Goal: Task Accomplishment & Management: Complete application form

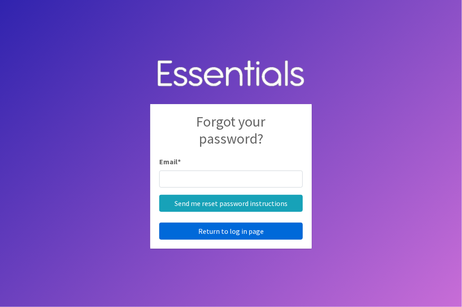
click at [202, 236] on link "Return to log in page" at bounding box center [231, 231] width 144 height 17
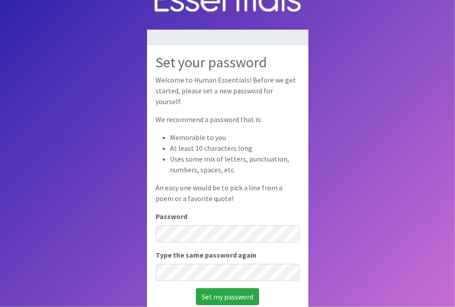
scroll to position [60, 0]
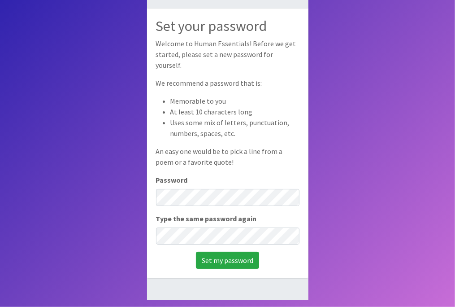
click at [172, 240] on div "Set your password Welcome to Human Essentials! Before we get started, please se…" at bounding box center [228, 143] width 162 height 269
click at [219, 256] on input "Set my password" at bounding box center [227, 260] width 63 height 17
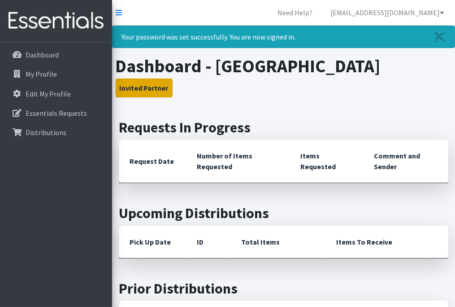
click at [132, 97] on button "Invited Partner" at bounding box center [144, 88] width 57 height 19
click at [140, 97] on button "Invited Partner" at bounding box center [144, 88] width 57 height 19
click at [138, 97] on button "Invited Partner" at bounding box center [144, 88] width 57 height 19
click at [148, 97] on button "Invited Partner" at bounding box center [144, 88] width 57 height 19
click at [39, 188] on div "Dashboard My Profile Edit My Profile Essentials Requests Distributions" at bounding box center [56, 182] width 112 height 281
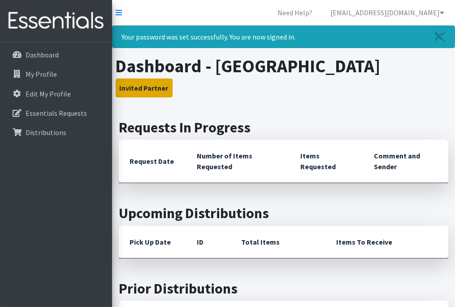
click at [130, 97] on button "Invited Partner" at bounding box center [144, 88] width 57 height 19
click at [441, 10] on icon at bounding box center [442, 12] width 4 height 7
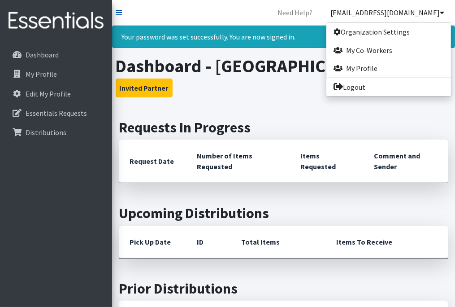
click at [119, 13] on icon at bounding box center [119, 12] width 6 height 7
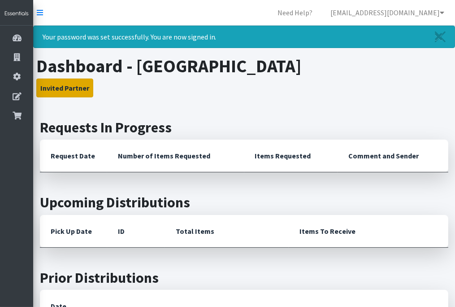
click at [77, 87] on button "Invited Partner" at bounding box center [64, 88] width 57 height 19
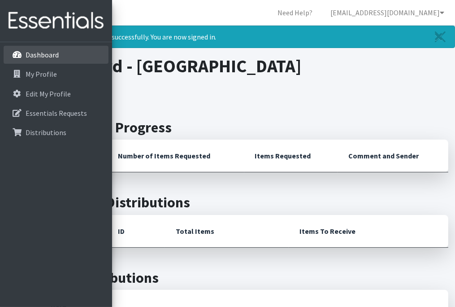
click at [26, 51] on p "Dashboard" at bounding box center [26, 54] width 0 height 11
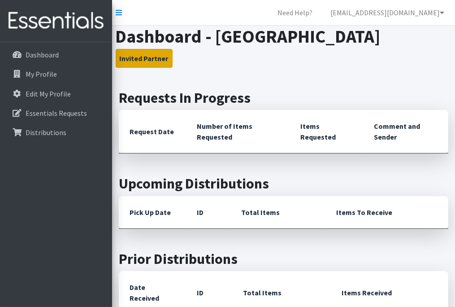
click at [157, 68] on button "Invited Partner" at bounding box center [144, 58] width 57 height 19
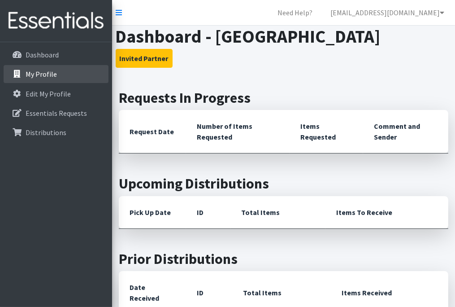
click at [81, 69] on link "My Profile" at bounding box center [56, 74] width 105 height 18
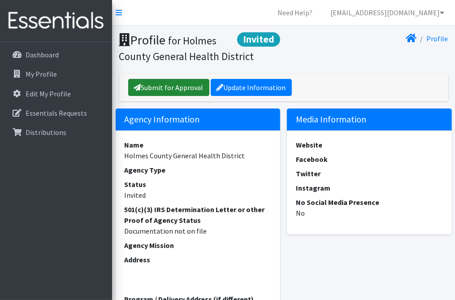
click at [174, 87] on link "Submit for Approval" at bounding box center [168, 87] width 81 height 17
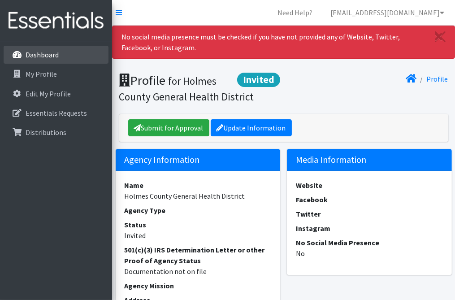
click at [33, 59] on link "Dashboard" at bounding box center [56, 55] width 105 height 18
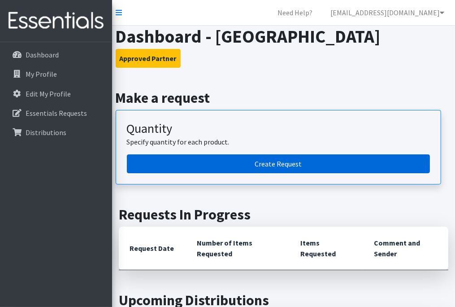
click at [146, 173] on link "Create Request" at bounding box center [278, 163] width 303 height 19
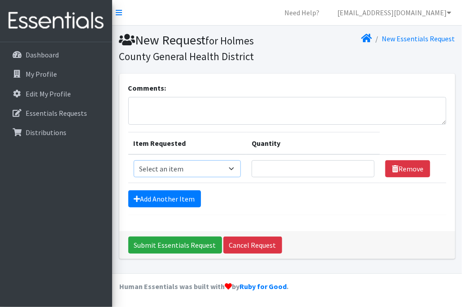
click at [235, 169] on select "Select an item Adult XXX Large Adult Large Adult XX Large Adult Medium Adult Sm…" at bounding box center [188, 168] width 108 height 17
select select "406"
click at [134, 160] on select "Select an item Adult XXX Large Adult Large Adult XX Large Adult Medium Adult Sm…" at bounding box center [188, 168] width 108 height 17
click at [264, 165] on input "Quantity" at bounding box center [313, 168] width 123 height 17
type input "300"
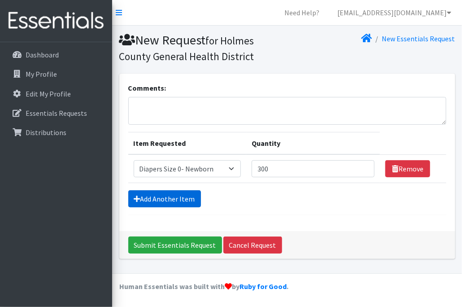
click at [160, 201] on link "Add Another Item" at bounding box center [164, 198] width 73 height 17
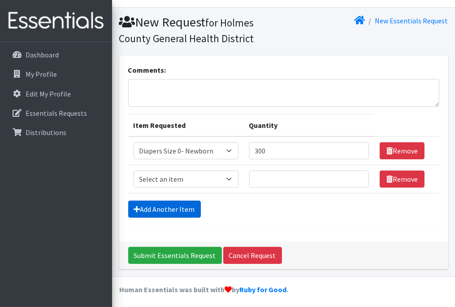
scroll to position [20, 0]
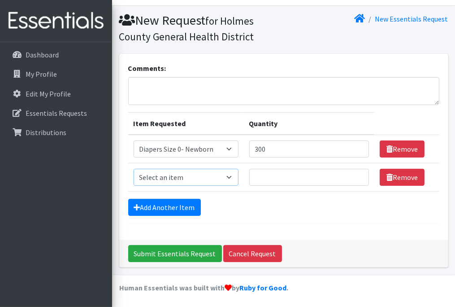
click at [232, 173] on select "Select an item Adult XXX Large Adult Large Adult XX Large Adult Medium Adult Sm…" at bounding box center [186, 177] width 105 height 17
select select "408"
click at [134, 169] on select "Select an item Adult XXX Large Adult Large Adult XX Large Adult Medium Adult Sm…" at bounding box center [186, 177] width 105 height 17
click at [264, 180] on input "Quantity" at bounding box center [309, 177] width 120 height 17
type input "300"
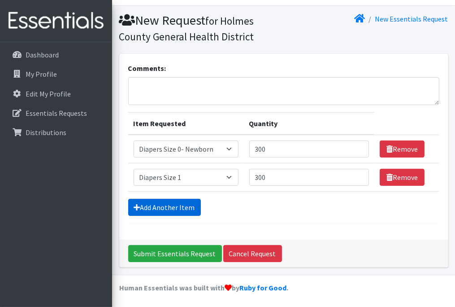
click at [162, 210] on link "Add Another Item" at bounding box center [164, 207] width 73 height 17
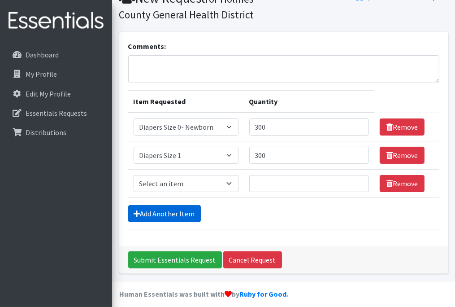
scroll to position [48, 0]
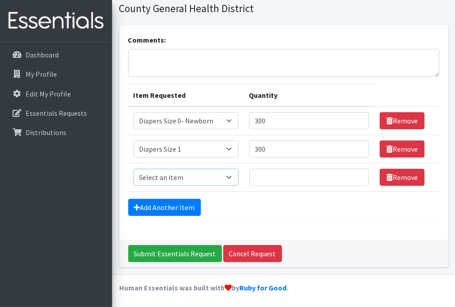
click at [169, 178] on select "Select an item Adult XXX Large Adult Large Adult XX Large Adult Medium Adult Sm…" at bounding box center [186, 177] width 105 height 17
select select "426"
click at [134, 169] on select "Select an item Adult XXX Large Adult Large Adult XX Large Adult Medium Adult Sm…" at bounding box center [186, 177] width 105 height 17
click at [272, 176] on input "Quantity" at bounding box center [309, 177] width 120 height 17
type input "300"
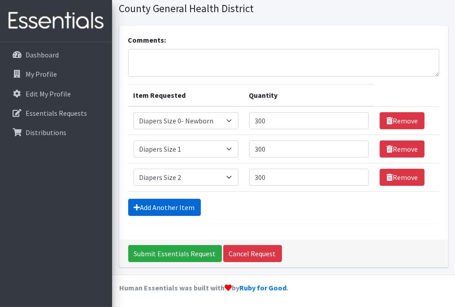
click at [146, 206] on link "Add Another Item" at bounding box center [164, 207] width 73 height 17
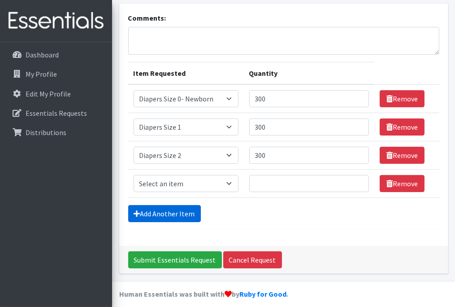
scroll to position [76, 0]
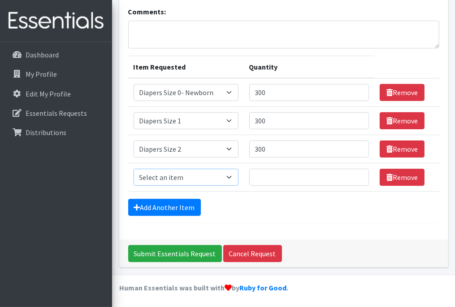
click at [162, 174] on select "Select an item Adult XXX Large Adult Large Adult XX Large Adult Medium Adult Sm…" at bounding box center [186, 177] width 105 height 17
select select "428"
click at [134, 169] on select "Select an item Adult XXX Large Adult Large Adult XX Large Adult Medium Adult Sm…" at bounding box center [186, 177] width 105 height 17
click at [264, 175] on input "Quantity" at bounding box center [309, 177] width 120 height 17
type input "300"
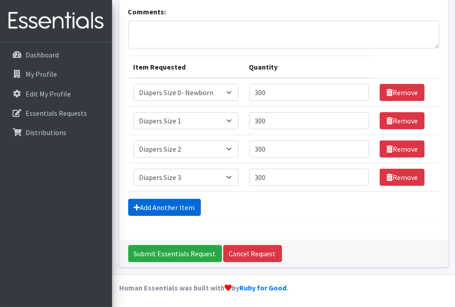
click at [161, 205] on link "Add Another Item" at bounding box center [164, 207] width 73 height 17
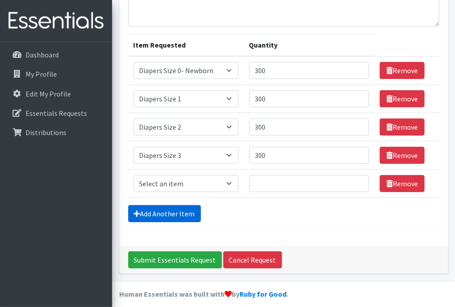
scroll to position [104, 0]
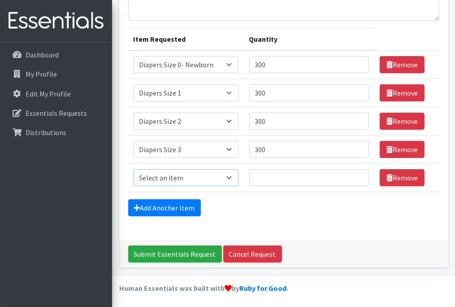
click at [158, 183] on select "Select an item Adult XXX Large Adult Large Adult XX Large Adult Medium Adult Sm…" at bounding box center [186, 177] width 105 height 17
select select "414"
click at [134, 169] on select "Select an item Adult XXX Large Adult Large Adult XX Large Adult Medium Adult Sm…" at bounding box center [186, 177] width 105 height 17
click at [283, 172] on input "Quantity" at bounding box center [309, 177] width 120 height 17
type input "300"
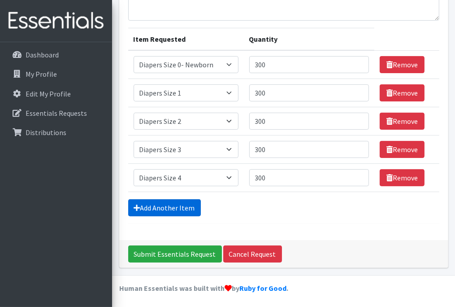
click at [161, 203] on link "Add Another Item" at bounding box center [164, 207] width 73 height 17
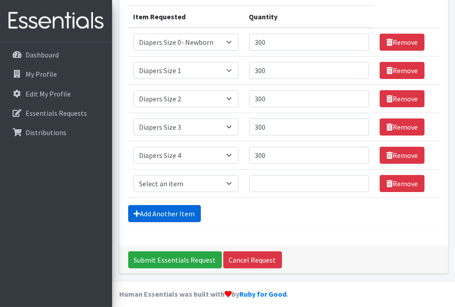
scroll to position [133, 0]
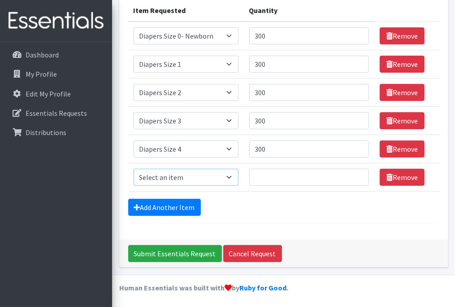
click at [171, 181] on select "Select an item Adult XXX Large Adult Large Adult XX Large Adult Medium Adult Sm…" at bounding box center [186, 177] width 105 height 17
select select "415"
click at [134, 169] on select "Select an item Adult XXX Large Adult Large Adult XX Large Adult Medium Adult Sm…" at bounding box center [186, 177] width 105 height 17
click at [281, 176] on input "Quantity" at bounding box center [309, 177] width 120 height 17
type input "300"
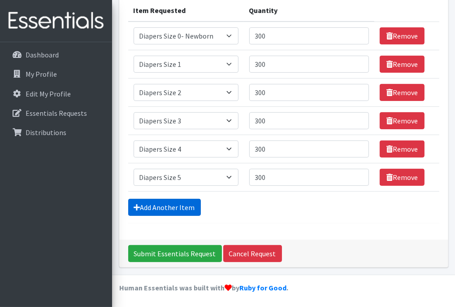
click at [155, 203] on link "Add Another Item" at bounding box center [164, 207] width 73 height 17
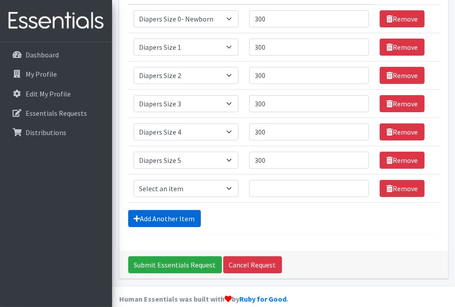
scroll to position [161, 0]
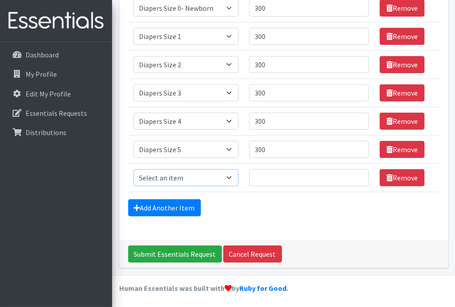
click at [156, 177] on select "Select an item Adult XXX Large Adult Large Adult XX Large Adult Medium Adult Sm…" at bounding box center [186, 177] width 105 height 17
select select "417"
click at [134, 169] on select "Select an item Adult XXX Large Adult Large Adult XX Large Adult Medium Adult Sm…" at bounding box center [186, 177] width 105 height 17
click at [273, 180] on input "Quantity" at bounding box center [309, 177] width 120 height 17
type input "300"
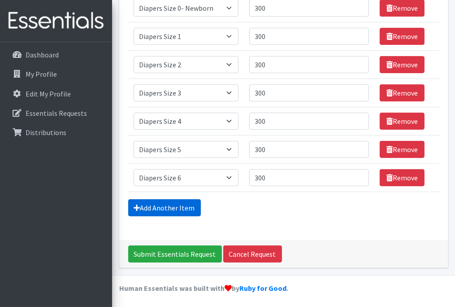
click at [148, 213] on link "Add Another Item" at bounding box center [164, 207] width 73 height 17
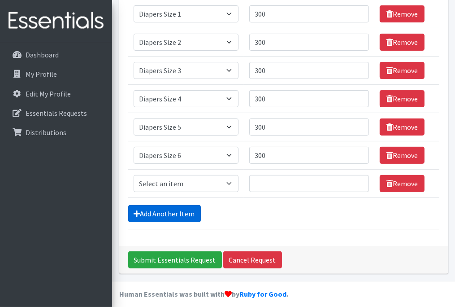
scroll to position [189, 0]
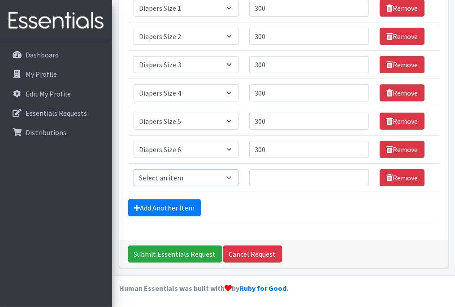
click at [144, 177] on select "Select an item Adult XXX Large Adult Large Adult XX Large Adult Medium Adult Sm…" at bounding box center [186, 177] width 105 height 17
select select "4739"
click at [134, 169] on select "Select an item Adult XXX Large Adult Large Adult XX Large Adult Medium Adult Sm…" at bounding box center [186, 177] width 105 height 17
click at [275, 177] on input "Quantity" at bounding box center [309, 177] width 120 height 17
type input "300"
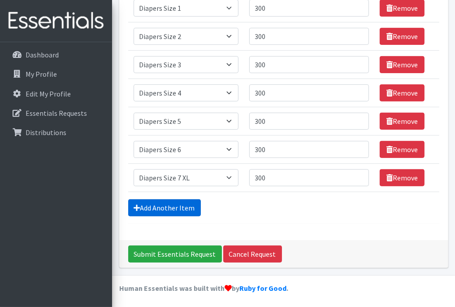
click at [149, 205] on link "Add Another Item" at bounding box center [164, 207] width 73 height 17
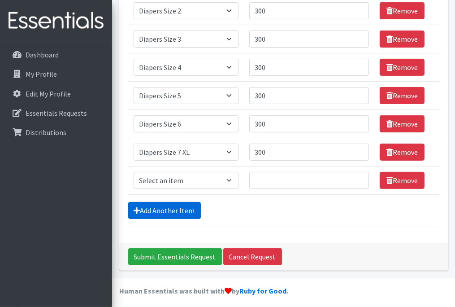
scroll to position [217, 0]
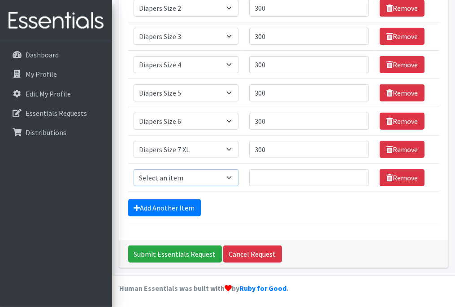
click at [159, 172] on select "Select an item Adult XXX Large Adult Large Adult XX Large Adult Medium Adult Sm…" at bounding box center [186, 177] width 105 height 17
select select "2925"
click at [134, 169] on select "Select an item Adult XXX Large Adult Large Adult XX Large Adult Medium Adult Sm…" at bounding box center [186, 177] width 105 height 17
click at [277, 179] on input "Quantity" at bounding box center [309, 177] width 120 height 17
type input "300"
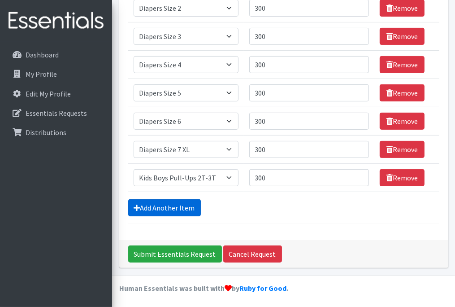
click at [162, 205] on link "Add Another Item" at bounding box center [164, 207] width 73 height 17
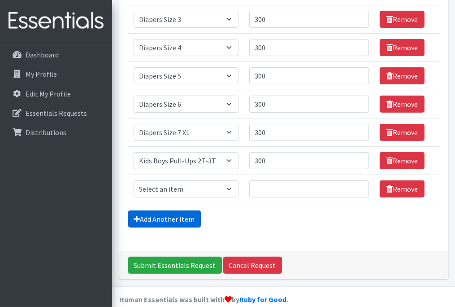
scroll to position [245, 0]
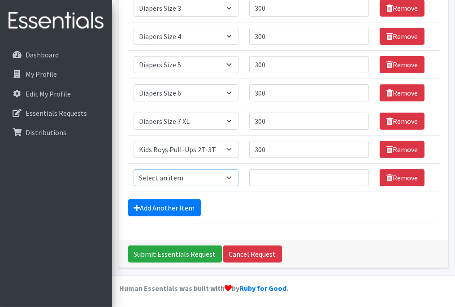
click at [146, 179] on select "Select an item Adult XXX Large Adult Large Adult XX Large Adult Medium Adult Sm…" at bounding box center [186, 177] width 105 height 17
select select "2927"
click at [134, 169] on select "Select an item Adult XXX Large Adult Large Adult XX Large Adult Medium Adult Sm…" at bounding box center [186, 177] width 105 height 17
click at [293, 178] on input "Quantity" at bounding box center [309, 177] width 120 height 17
type input "300"
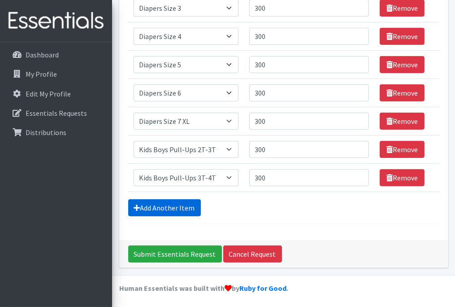
click at [154, 209] on link "Add Another Item" at bounding box center [164, 207] width 73 height 17
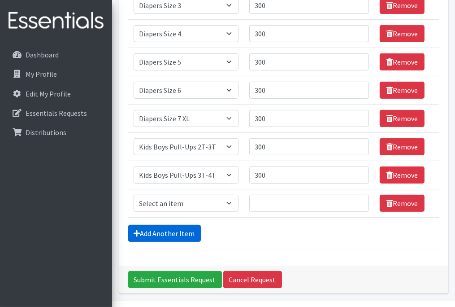
scroll to position [273, 0]
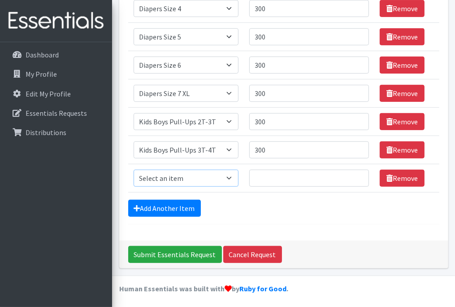
click at [179, 181] on select "Select an item Adult XXX Large Adult Large Adult XX Large Adult Medium Adult Sm…" at bounding box center [186, 178] width 105 height 17
select select "2929"
click at [134, 170] on select "Select an item Adult XXX Large Adult Large Adult XX Large Adult Medium Adult Sm…" at bounding box center [186, 178] width 105 height 17
click at [275, 178] on input "Quantity" at bounding box center [309, 178] width 120 height 17
type input "300"
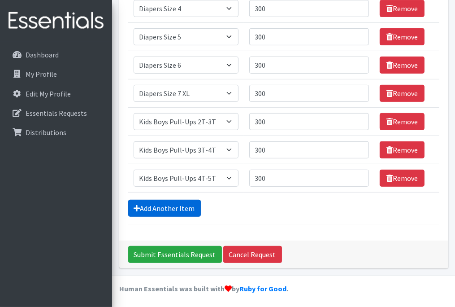
click at [165, 205] on link "Add Another Item" at bounding box center [164, 208] width 73 height 17
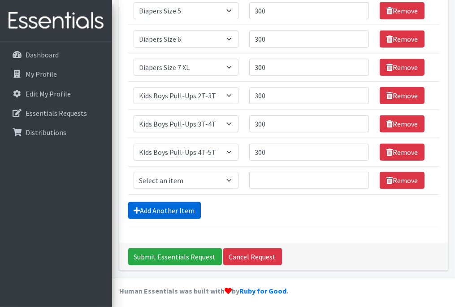
scroll to position [302, 0]
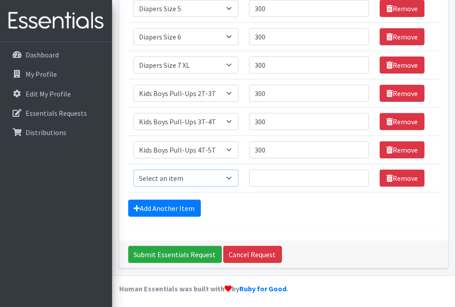
click at [185, 178] on select "Select an item Adult XXX Large Adult Large Adult XX Large Adult Medium Adult Sm…" at bounding box center [186, 178] width 105 height 17
select select "2924"
click at [134, 170] on select "Select an item Adult XXX Large Adult Large Adult XX Large Adult Medium Adult Sm…" at bounding box center [186, 178] width 105 height 17
click at [282, 179] on input "Quantity" at bounding box center [309, 178] width 120 height 17
type input "300"
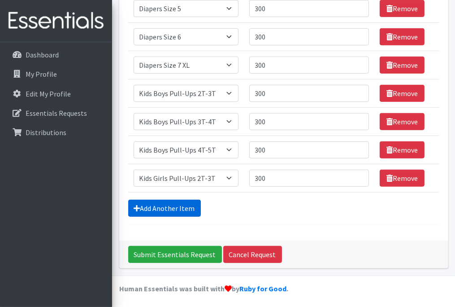
click at [172, 204] on link "Add Another Item" at bounding box center [164, 208] width 73 height 17
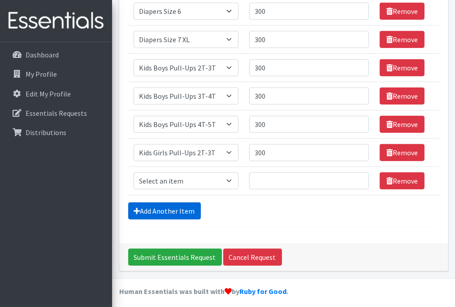
scroll to position [330, 0]
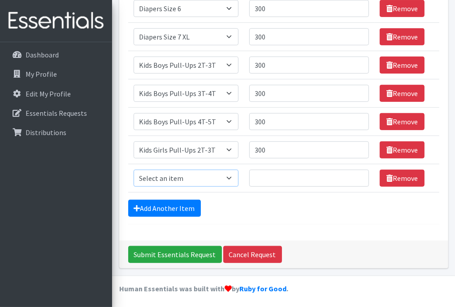
click at [189, 177] on select "Select an item Adult XXX Large Adult Large Adult XX Large Adult Medium Adult Sm…" at bounding box center [186, 178] width 105 height 17
select select "2926"
click at [134, 170] on select "Select an item Adult XXX Large Adult Large Adult XX Large Adult Medium Adult Sm…" at bounding box center [186, 178] width 105 height 17
click at [278, 180] on input "Quantity" at bounding box center [309, 178] width 120 height 17
type input "300"
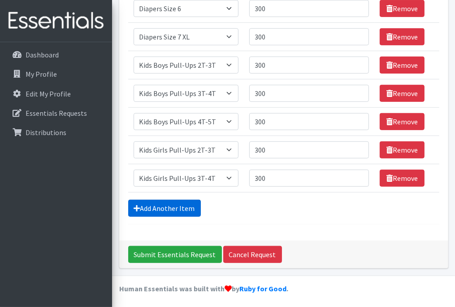
click at [165, 205] on link "Add Another Item" at bounding box center [164, 208] width 73 height 17
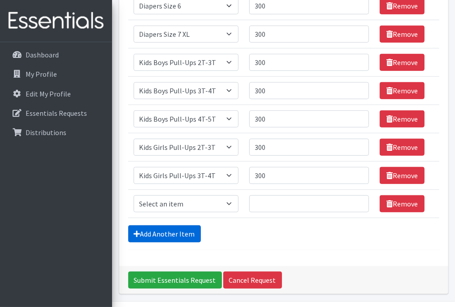
scroll to position [358, 0]
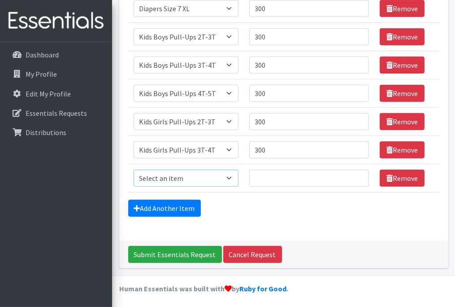
click at [195, 176] on select "Select an item Adult XXX Large Adult Large Adult XX Large Adult Medium Adult Sm…" at bounding box center [186, 178] width 105 height 17
select select "2928"
click at [134, 170] on select "Select an item Adult XXX Large Adult Large Adult XX Large Adult Medium Adult Sm…" at bounding box center [186, 178] width 105 height 17
click at [277, 175] on input "Quantity" at bounding box center [309, 178] width 120 height 17
type input "300"
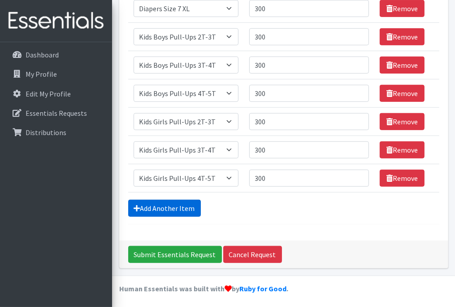
click at [164, 214] on link "Add Another Item" at bounding box center [164, 208] width 73 height 17
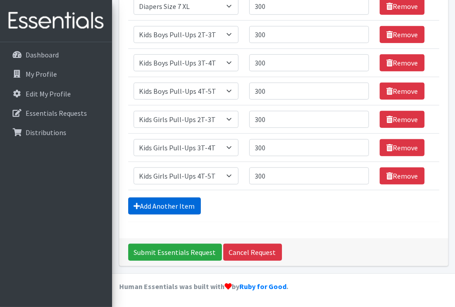
scroll to position [386, 0]
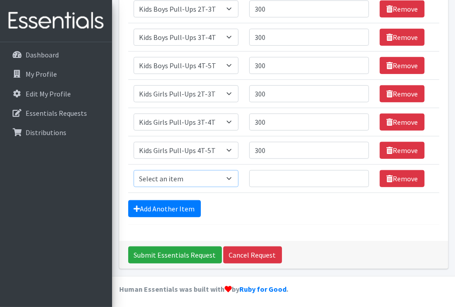
click at [183, 182] on select "Select an item Adult XXX Large Adult Large Adult XX Large Adult Medium Adult Sm…" at bounding box center [186, 178] width 105 height 17
select select "4736"
click at [134, 170] on select "Select an item Adult XXX Large Adult Large Adult XX Large Adult Medium Adult Sm…" at bounding box center [186, 178] width 105 height 17
click at [290, 175] on input "Quantity" at bounding box center [309, 178] width 120 height 17
type input "75"
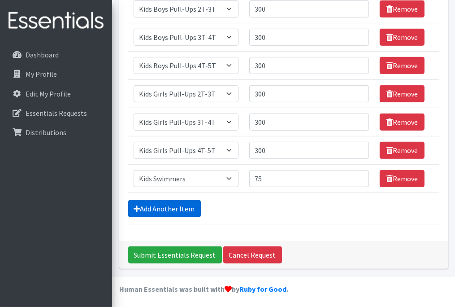
click at [151, 210] on link "Add Another Item" at bounding box center [164, 208] width 73 height 17
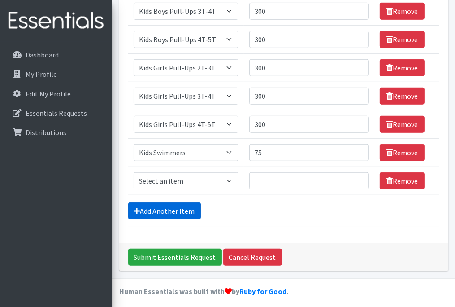
scroll to position [415, 0]
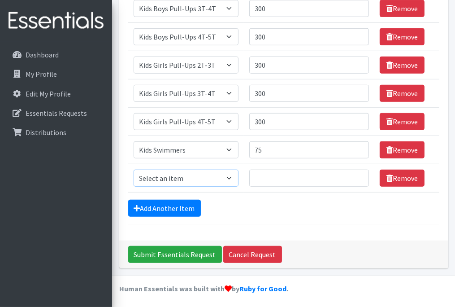
click at [202, 179] on select "Select an item Adult XXX Large Adult Large Adult XX Large Adult Medium Adult Sm…" at bounding box center [186, 178] width 105 height 17
select select "12890"
click at [134, 170] on select "Select an item Adult XXX Large Adult Large Adult XX Large Adult Medium Adult Sm…" at bounding box center [186, 178] width 105 height 17
click at [271, 180] on input "Quantity" at bounding box center [309, 178] width 120 height 17
type input "30"
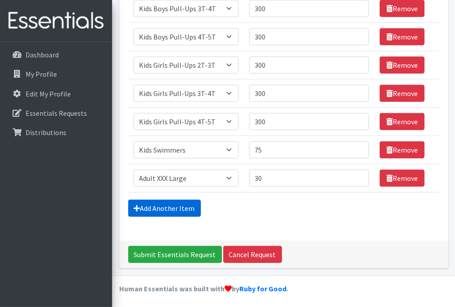
click at [176, 203] on link "Add Another Item" at bounding box center [164, 208] width 73 height 17
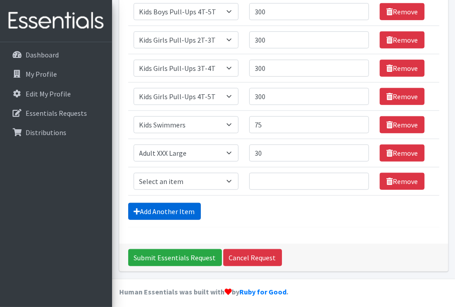
scroll to position [442, 0]
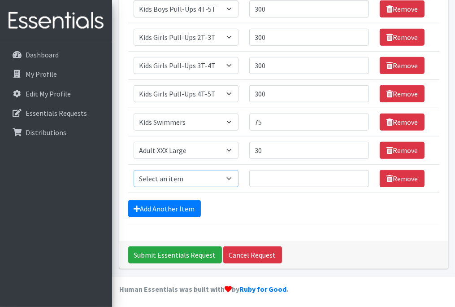
click at [171, 173] on select "Select an item Adult XXX Large Adult Large Adult XX Large Adult Medium Adult Sm…" at bounding box center [186, 178] width 105 height 17
select select "4934"
click at [134, 170] on select "Select an item Adult XXX Large Adult Large Adult XX Large Adult Medium Adult Sm…" at bounding box center [186, 178] width 105 height 17
click at [289, 176] on input "Quantity" at bounding box center [309, 178] width 120 height 17
type input "30"
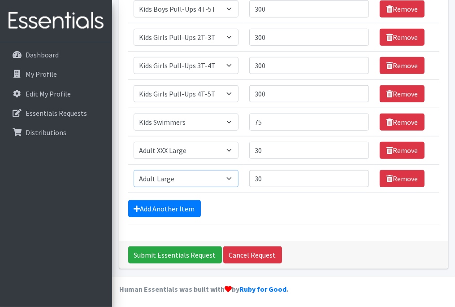
click at [171, 181] on select "Select an item Adult XXX Large Adult Large Adult XX Large Adult Medium Adult Sm…" at bounding box center [186, 178] width 105 height 17
click at [174, 209] on link "Add Another Item" at bounding box center [164, 208] width 73 height 17
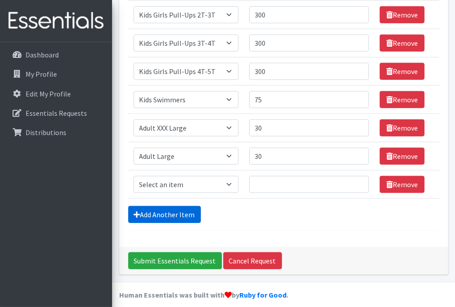
scroll to position [471, 0]
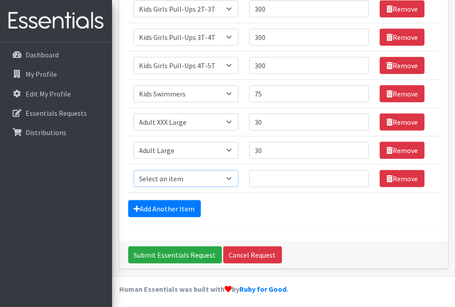
click at [179, 179] on select "Select an item Adult XXX Large Adult Large Adult XX Large Adult Medium Adult Sm…" at bounding box center [186, 178] width 105 height 17
click at [134, 170] on select "Select an item Adult XXX Large Adult Large Adult XX Large Adult Medium Adult Sm…" at bounding box center [186, 178] width 105 height 17
click at [232, 181] on select "Select an item Adult XXX Large Adult Large Adult XX Large Adult Medium Adult Sm…" at bounding box center [186, 178] width 105 height 17
select select "8842"
click at [134, 170] on select "Select an item Adult XXX Large Adult Large Adult XX Large Adult Medium Adult Sm…" at bounding box center [186, 178] width 105 height 17
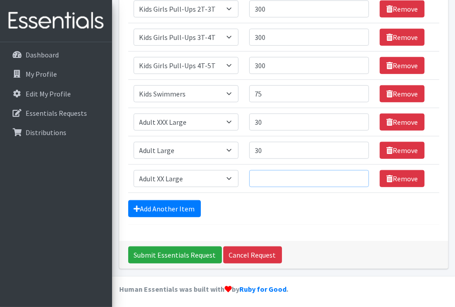
click at [294, 179] on input "Quantity" at bounding box center [309, 178] width 120 height 17
type input "30"
click at [164, 208] on link "Add Another Item" at bounding box center [164, 208] width 73 height 17
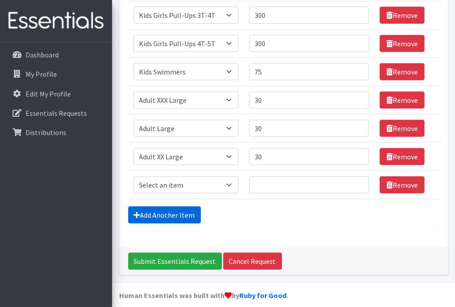
scroll to position [499, 0]
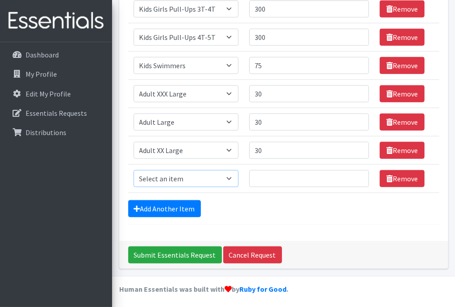
click at [188, 173] on select "Select an item Adult XXX Large Adult Large Adult XX Large Adult Medium Adult Sm…" at bounding box center [186, 178] width 105 height 17
select select "4933"
click at [134, 170] on select "Select an item Adult XXX Large Adult Large Adult XX Large Adult Medium Adult Sm…" at bounding box center [186, 178] width 105 height 17
click at [285, 179] on input "Quantity" at bounding box center [309, 178] width 120 height 17
type input "30"
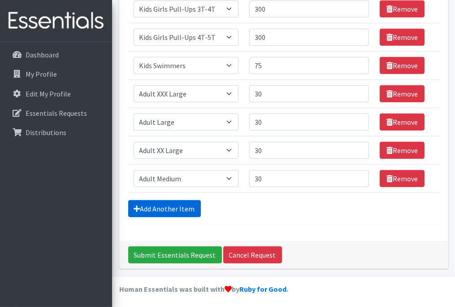
click at [162, 206] on link "Add Another Item" at bounding box center [164, 208] width 73 height 17
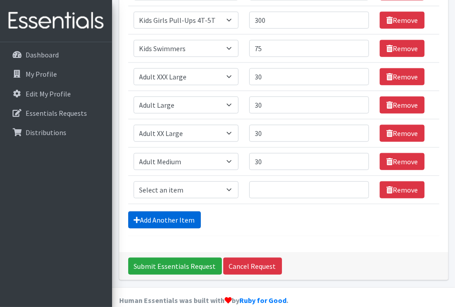
scroll to position [527, 0]
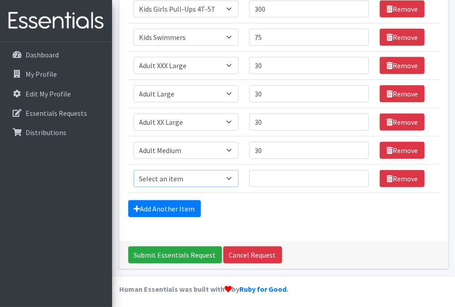
click at [188, 181] on select "Select an item Adult XXX Large Adult Large Adult XX Large Adult Medium Adult Sm…" at bounding box center [186, 178] width 105 height 17
select select "4738"
click at [134, 170] on select "Select an item Adult XXX Large Adult Large Adult XX Large Adult Medium Adult Sm…" at bounding box center [186, 178] width 105 height 17
click at [294, 178] on input "Quantity" at bounding box center [309, 178] width 120 height 17
type input "30"
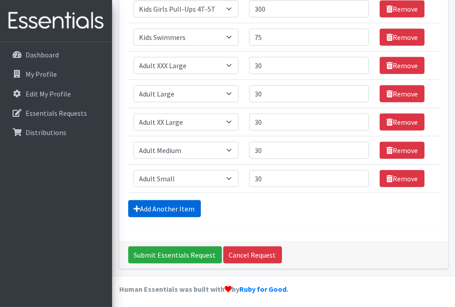
click at [174, 210] on link "Add Another Item" at bounding box center [164, 208] width 73 height 17
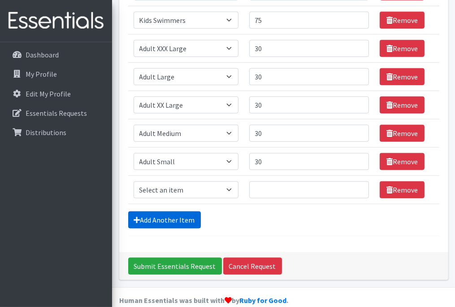
scroll to position [555, 0]
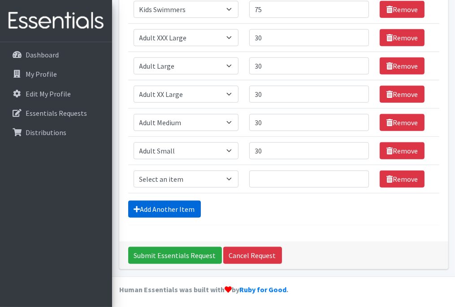
click at [264, 165] on td "Quantity" at bounding box center [309, 179] width 131 height 28
click at [185, 178] on select "Select an item Adult XXX Large Adult Large Adult XX Large Adult Medium Adult Sm…" at bounding box center [186, 178] width 105 height 17
select select "4935"
click at [134, 170] on select "Select an item Adult XXX Large Adult Large Adult XX Large Adult Medium Adult Sm…" at bounding box center [186, 178] width 105 height 17
click at [284, 179] on input "Quantity" at bounding box center [309, 178] width 120 height 17
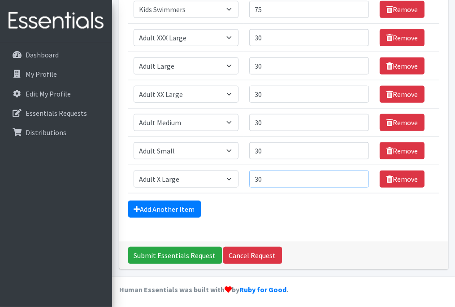
type input "30"
click at [163, 204] on link "Add Another Item" at bounding box center [164, 209] width 73 height 17
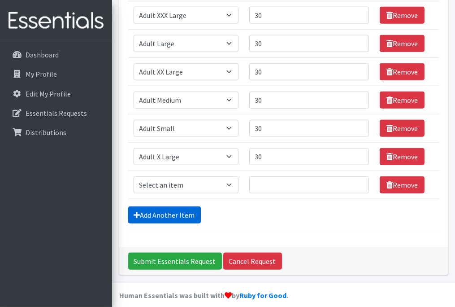
scroll to position [583, 0]
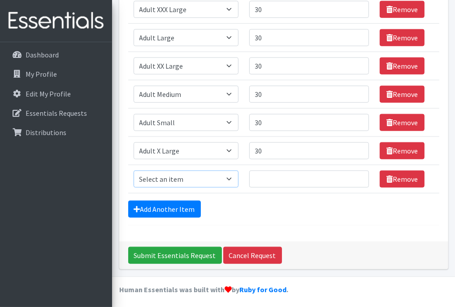
click at [191, 179] on select "Select an item Adult XXX Large Adult Large Adult XX Large Adult Medium Adult Sm…" at bounding box center [186, 178] width 105 height 17
select select "4737"
click at [134, 170] on select "Select an item Adult XXX Large Adult Large Adult XX Large Adult Medium Adult Sm…" at bounding box center [186, 178] width 105 height 17
click at [301, 179] on input "Quantity" at bounding box center [309, 178] width 120 height 17
type input "30"
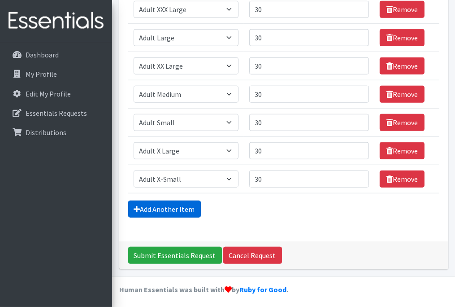
click at [187, 209] on link "Add Another Item" at bounding box center [164, 209] width 73 height 17
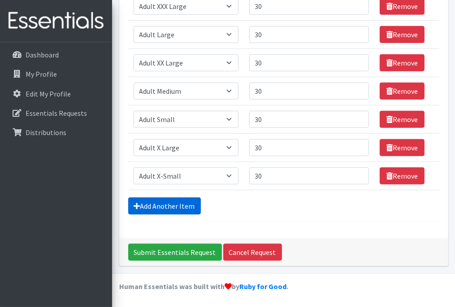
scroll to position [612, 0]
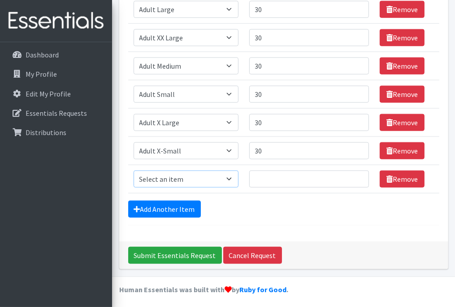
click at [179, 181] on select "Select an item Adult XXX Large Adult Large Adult XX Large Adult Medium Adult Sm…" at bounding box center [186, 178] width 105 height 17
click at [264, 179] on input "Quantity" at bounding box center [309, 178] width 120 height 17
click at [162, 181] on select "Select an item Adult XXX Large Adult Large Adult XX Large Adult Medium Adult Sm…" at bounding box center [186, 178] width 105 height 17
click at [273, 179] on input "Quantity" at bounding box center [309, 178] width 120 height 17
click at [197, 175] on select "Select an item Adult XXX Large Adult Large Adult XX Large Adult Medium Adult Sm…" at bounding box center [186, 178] width 105 height 17
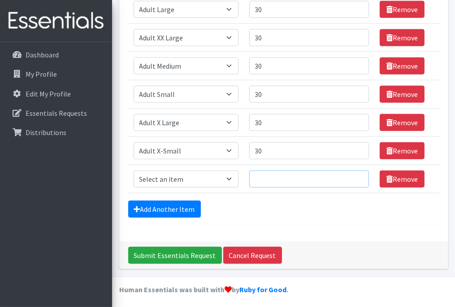
click at [273, 179] on input "Quantity" at bounding box center [309, 178] width 120 height 17
click at [232, 179] on select "Select an item Adult XXX Large Adult Large Adult XX Large Adult Medium Adult Sm…" at bounding box center [186, 178] width 105 height 17
select select "11445"
click at [134, 170] on select "Select an item Adult XXX Large Adult Large Adult XX Large Adult Medium Adult Sm…" at bounding box center [186, 178] width 105 height 17
click at [280, 178] on input "Quantity" at bounding box center [309, 178] width 120 height 17
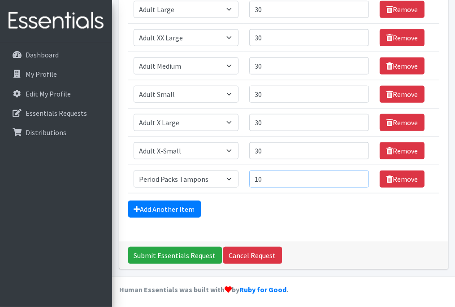
type input "10"
click at [186, 208] on link "Add Another Item" at bounding box center [164, 209] width 73 height 17
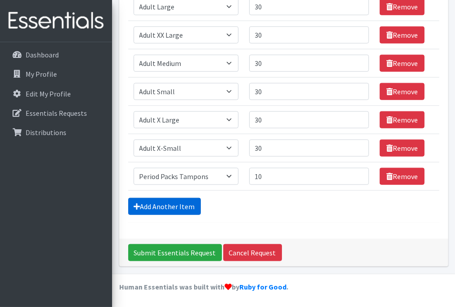
scroll to position [640, 0]
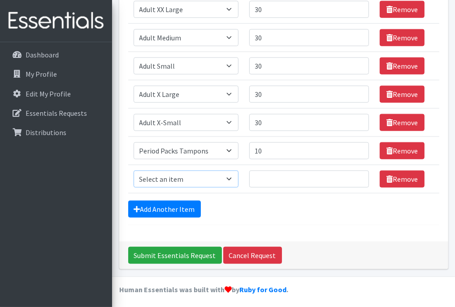
click at [226, 178] on select "Select an item Adult XXX Large Adult Large Adult XX Large Adult Medium Adult Sm…" at bounding box center [186, 178] width 105 height 17
select select "11444"
click at [134, 170] on select "Select an item Adult XXX Large Adult Large Adult XX Large Adult Medium Adult Sm…" at bounding box center [186, 178] width 105 height 17
click at [291, 176] on input "Quantity" at bounding box center [309, 178] width 120 height 17
type input "10"
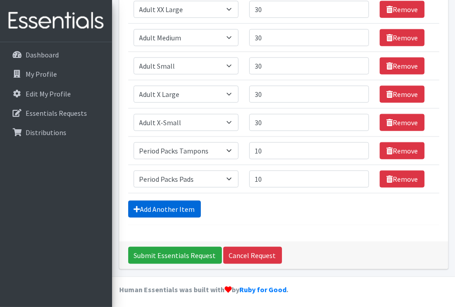
click at [167, 208] on link "Add Another Item" at bounding box center [164, 209] width 73 height 17
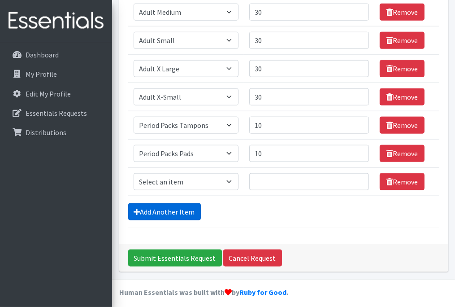
scroll to position [668, 0]
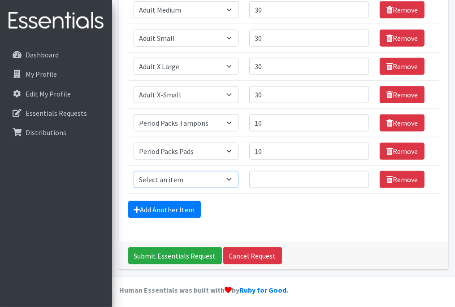
click at [201, 178] on select "Select an item Adult XXX Large Adult Large Adult XX Large Adult Medium Adult Sm…" at bounding box center [186, 179] width 105 height 17
select select "4828"
click at [134, 171] on select "Select an item Adult XXX Large Adult Large Adult XX Large Adult Medium Adult Sm…" at bounding box center [186, 179] width 105 height 17
click at [283, 179] on input "Quantity" at bounding box center [309, 179] width 120 height 17
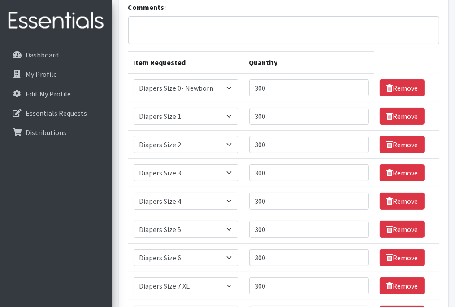
scroll to position [0, 0]
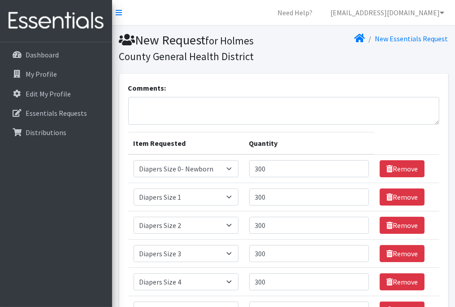
type input "36"
click at [139, 103] on textarea "Comments:" at bounding box center [283, 111] width 311 height 28
type textarea "Highchair"
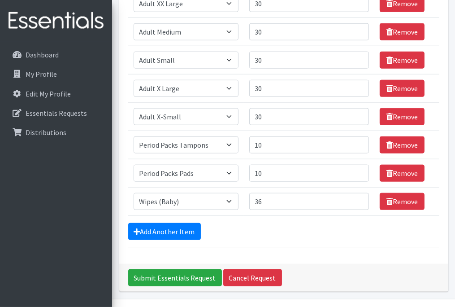
scroll to position [668, 0]
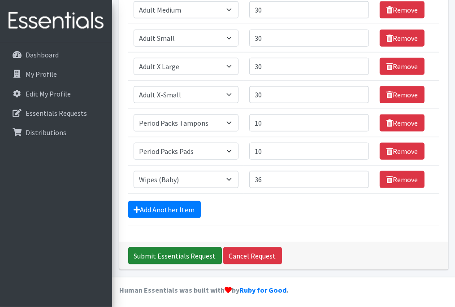
click at [165, 259] on input "Submit Essentials Request" at bounding box center [175, 255] width 94 height 17
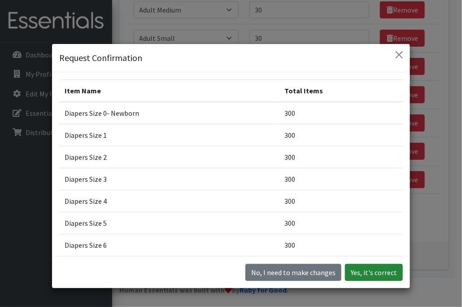
click at [372, 271] on button "Yes, it's correct" at bounding box center [374, 272] width 58 height 17
